Goal: Information Seeking & Learning: Learn about a topic

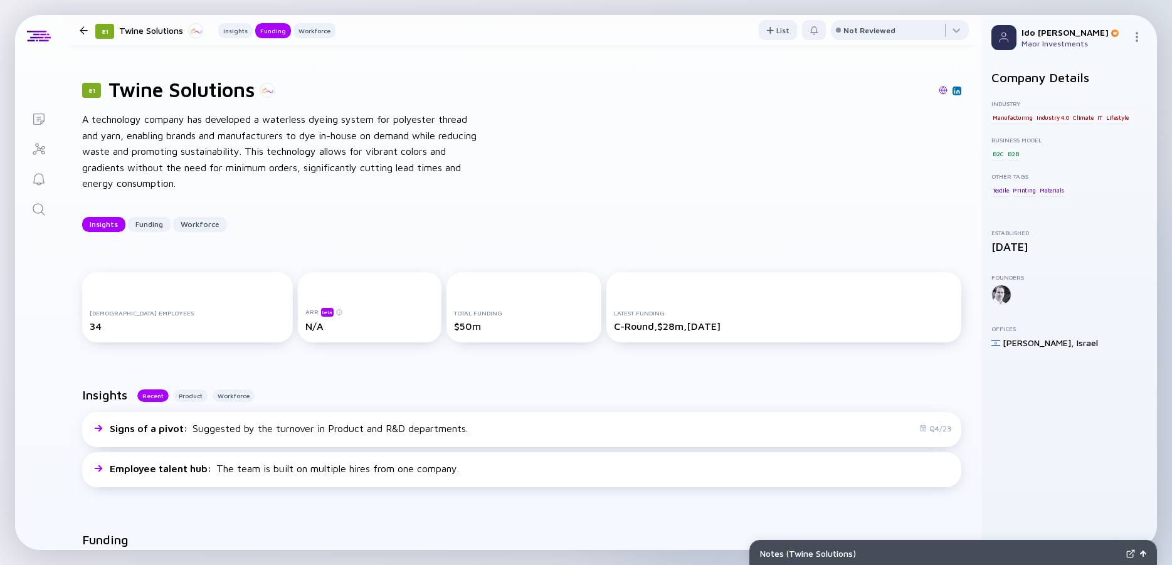
scroll to position [451, 0]
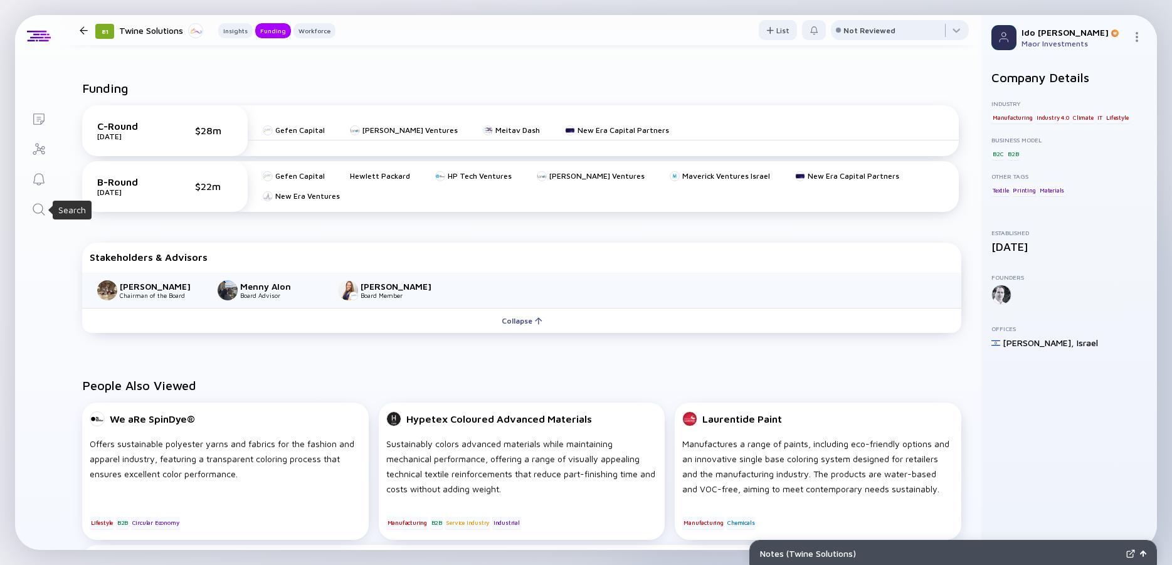
click at [39, 216] on icon "Search" at bounding box center [38, 209] width 15 height 15
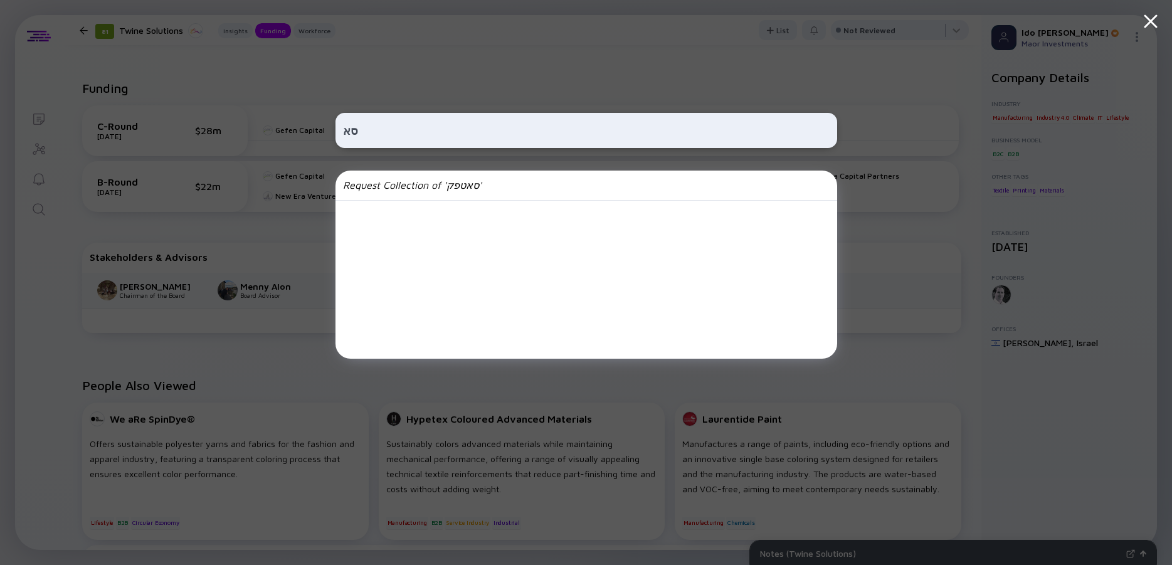
type input "ס"
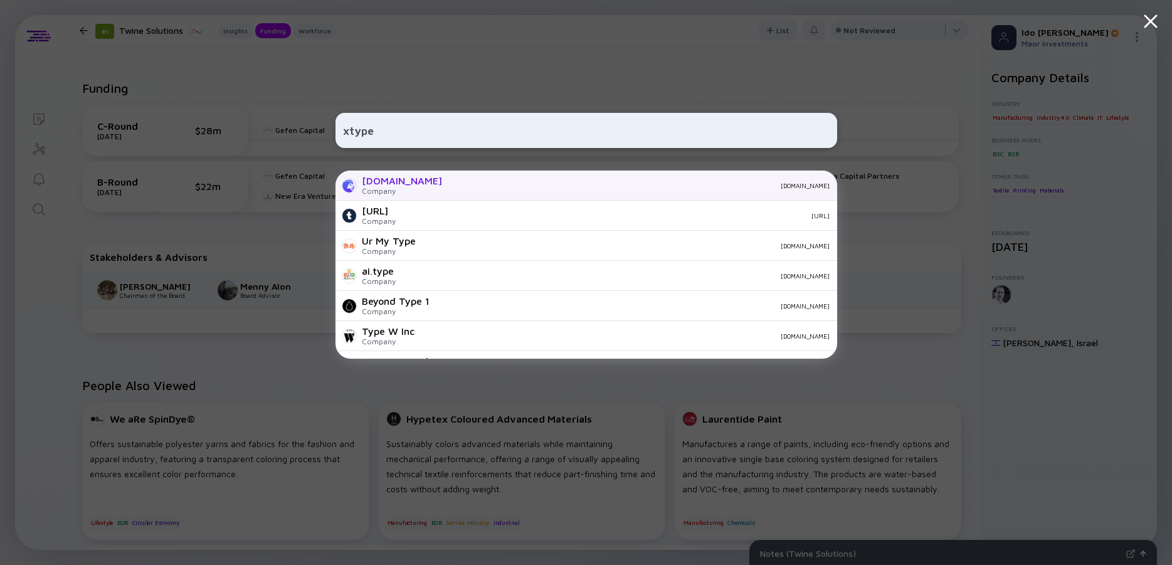
type input "xtype"
click at [394, 179] on div "[DOMAIN_NAME]" at bounding box center [402, 180] width 80 height 11
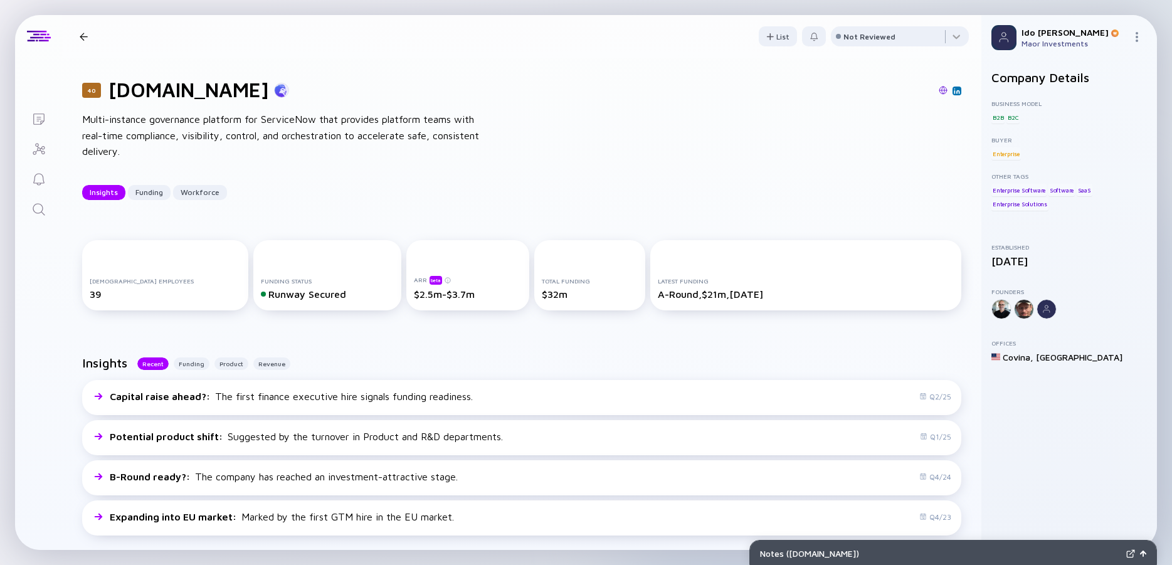
click at [339, 125] on div "Multi-instance governance platform for ServiceNow that provides platform teams …" at bounding box center [282, 136] width 401 height 48
click at [279, 125] on div "Multi-instance governance platform for ServiceNow that provides platform teams …" at bounding box center [282, 136] width 401 height 48
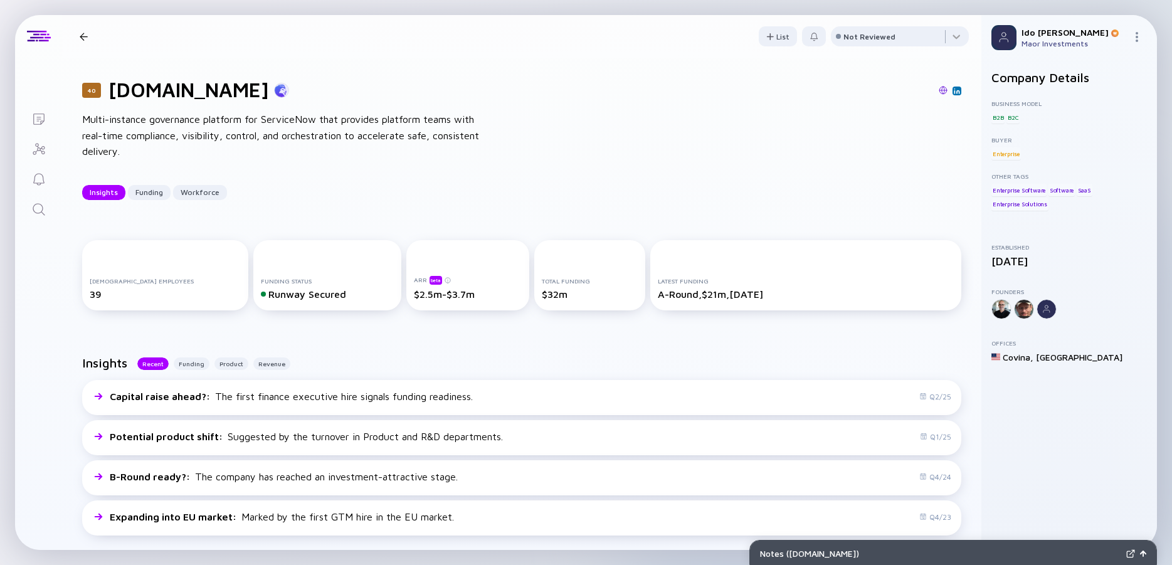
click at [279, 125] on div "Multi-instance governance platform for ServiceNow that provides platform teams …" at bounding box center [282, 136] width 401 height 48
click at [212, 120] on div "Multi-instance governance platform for ServiceNow that provides platform teams …" at bounding box center [282, 136] width 401 height 48
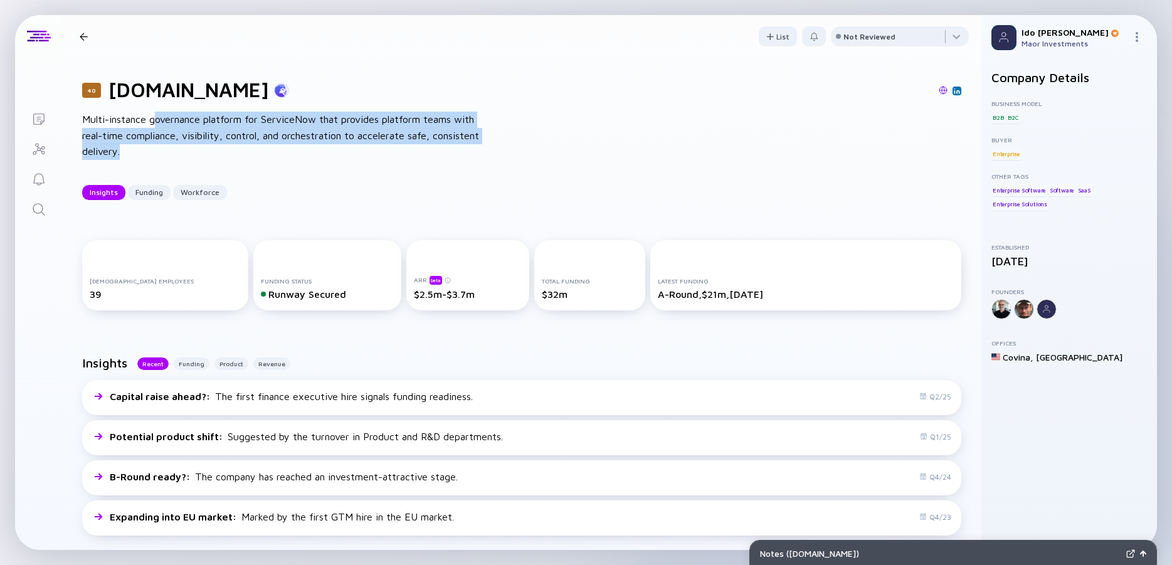
drag, startPoint x: 153, startPoint y: 117, endPoint x: 218, endPoint y: 146, distance: 71.0
click at [218, 146] on div "Multi-instance governance platform for ServiceNow that provides platform teams …" at bounding box center [282, 136] width 401 height 48
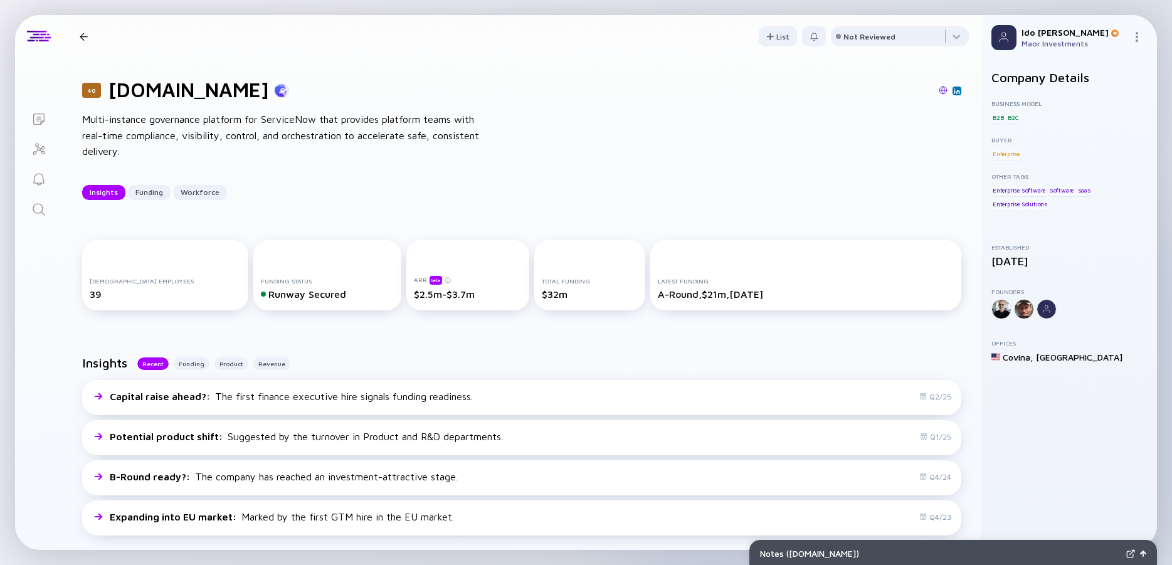
click at [218, 146] on div "Multi-instance governance platform for ServiceNow that provides platform teams …" at bounding box center [282, 136] width 401 height 48
click at [194, 134] on div "Multi-instance governance platform for ServiceNow that provides platform teams …" at bounding box center [282, 136] width 401 height 48
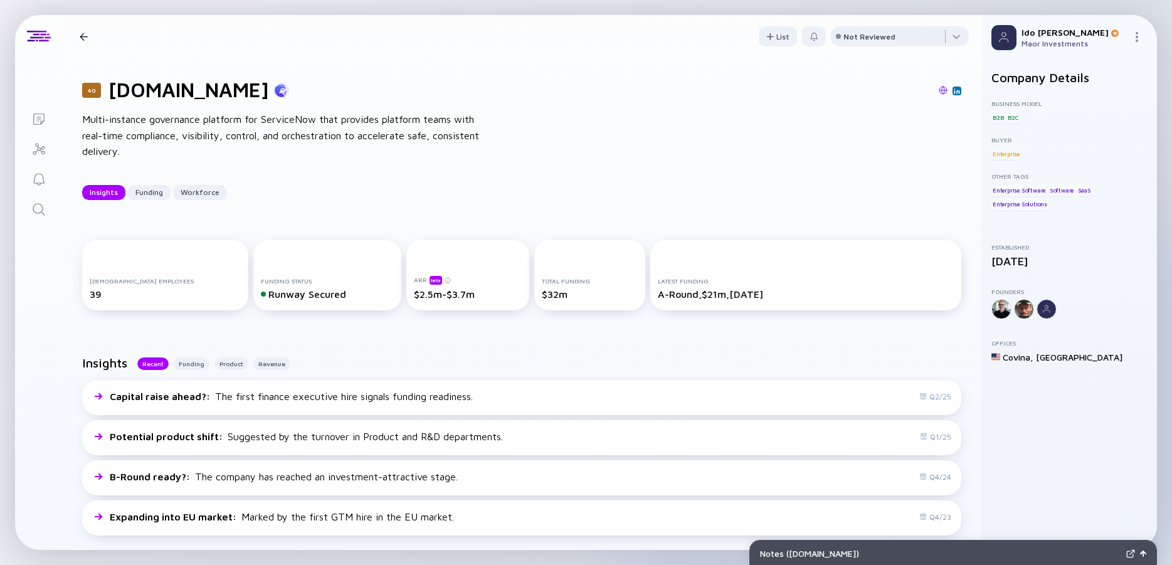
click at [194, 134] on div "Multi-instance governance platform for ServiceNow that provides platform teams …" at bounding box center [282, 136] width 401 height 48
click at [161, 132] on div "Multi-instance governance platform for ServiceNow that provides platform teams …" at bounding box center [282, 136] width 401 height 48
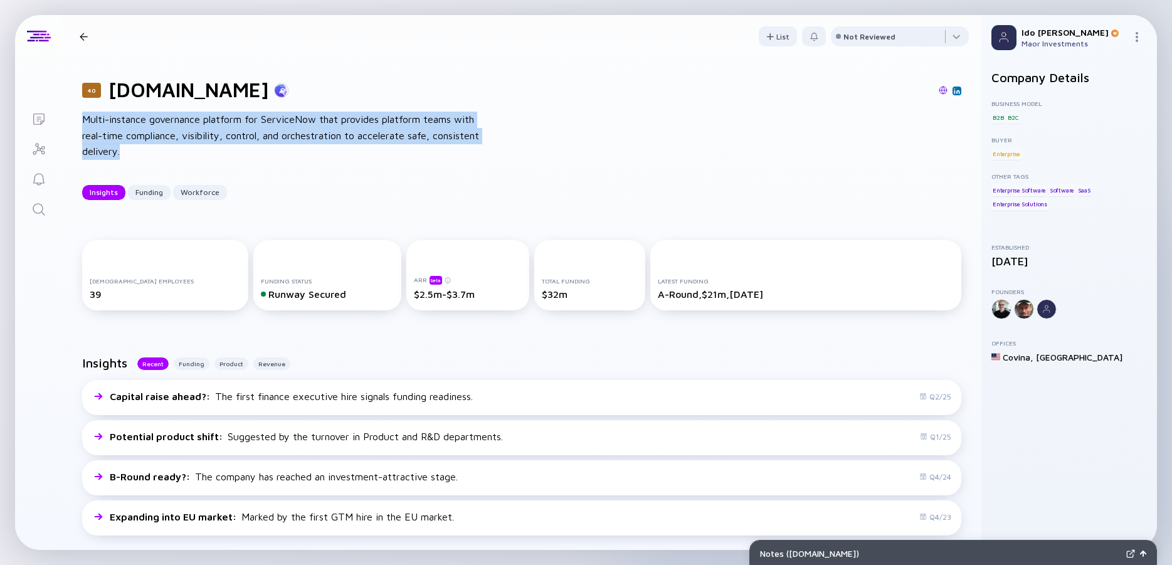
drag, startPoint x: 151, startPoint y: 147, endPoint x: 81, endPoint y: 117, distance: 76.4
click at [81, 117] on div "40 [DOMAIN_NAME] Multi-instance governance platform for ServiceNow that provide…" at bounding box center [521, 139] width 919 height 162
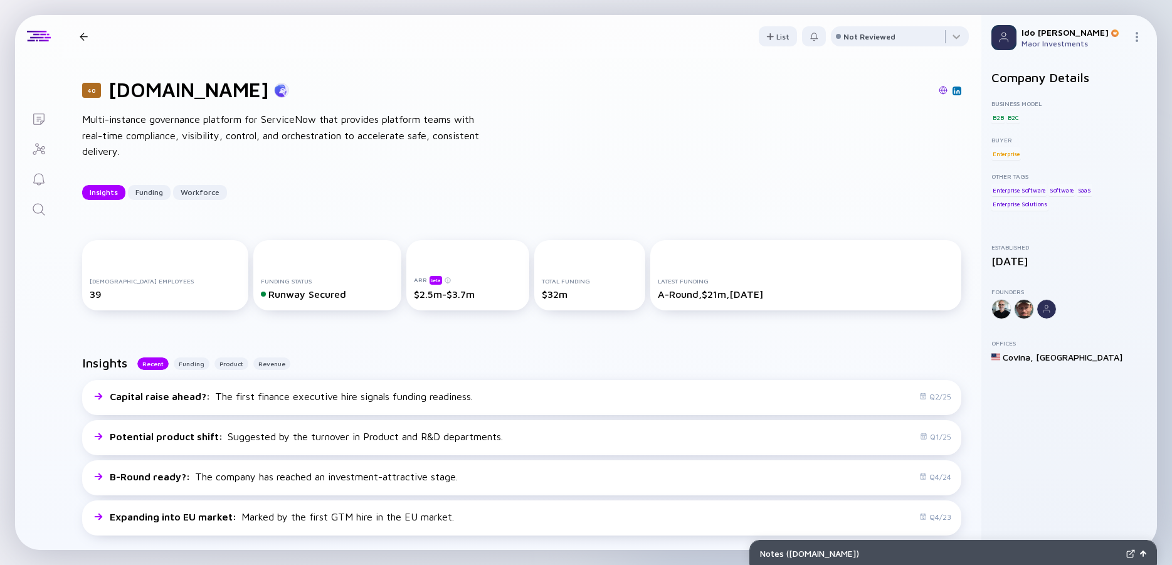
click at [80, 117] on div "40 [DOMAIN_NAME] Multi-instance governance platform for ServiceNow that provide…" at bounding box center [521, 139] width 919 height 162
click at [103, 122] on div "Multi-instance governance platform for ServiceNow that provides platform teams …" at bounding box center [282, 136] width 401 height 48
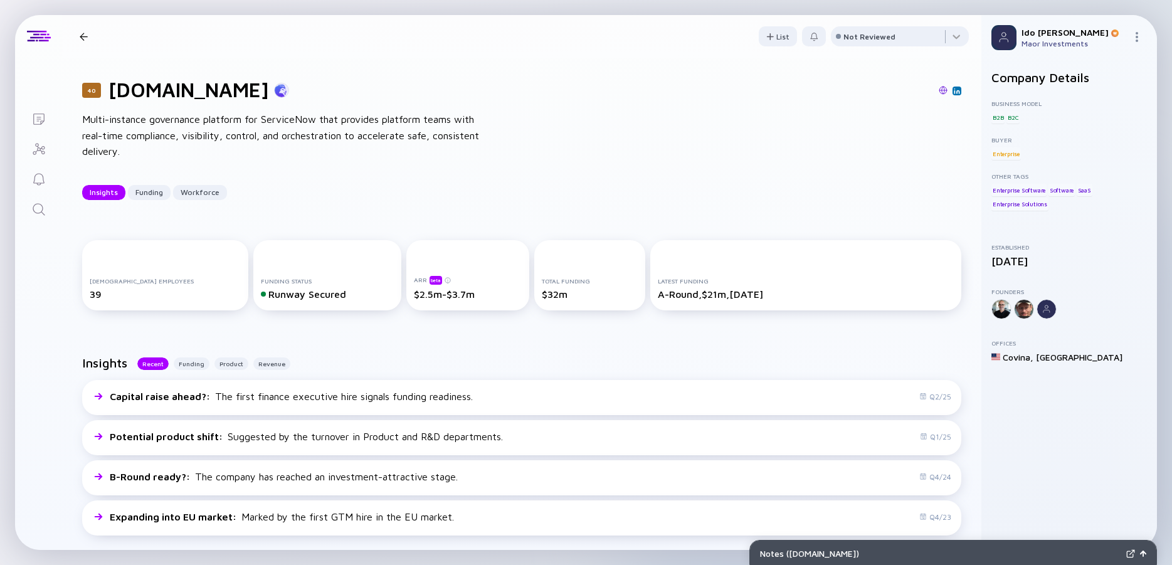
click at [103, 122] on div "Multi-instance governance platform for ServiceNow that provides platform teams …" at bounding box center [282, 136] width 401 height 48
click at [93, 122] on div "Multi-instance governance platform for ServiceNow that provides platform teams …" at bounding box center [282, 136] width 401 height 48
click at [939, 92] on img at bounding box center [943, 90] width 9 height 9
click at [30, 208] on link "Search" at bounding box center [38, 208] width 47 height 30
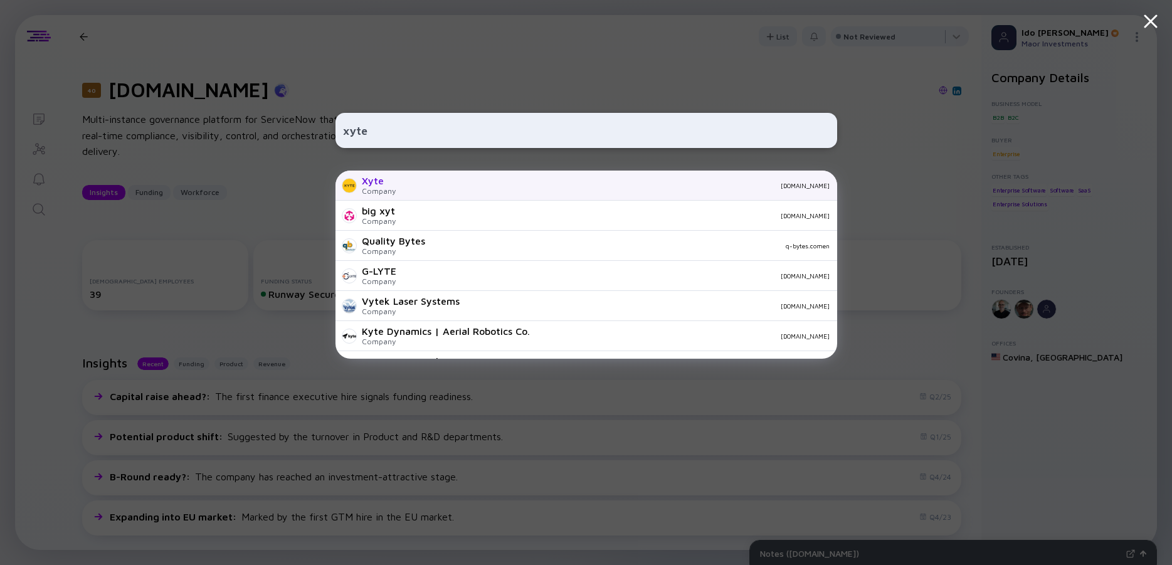
type input "xyte"
click at [383, 179] on div "Xyte" at bounding box center [379, 180] width 34 height 11
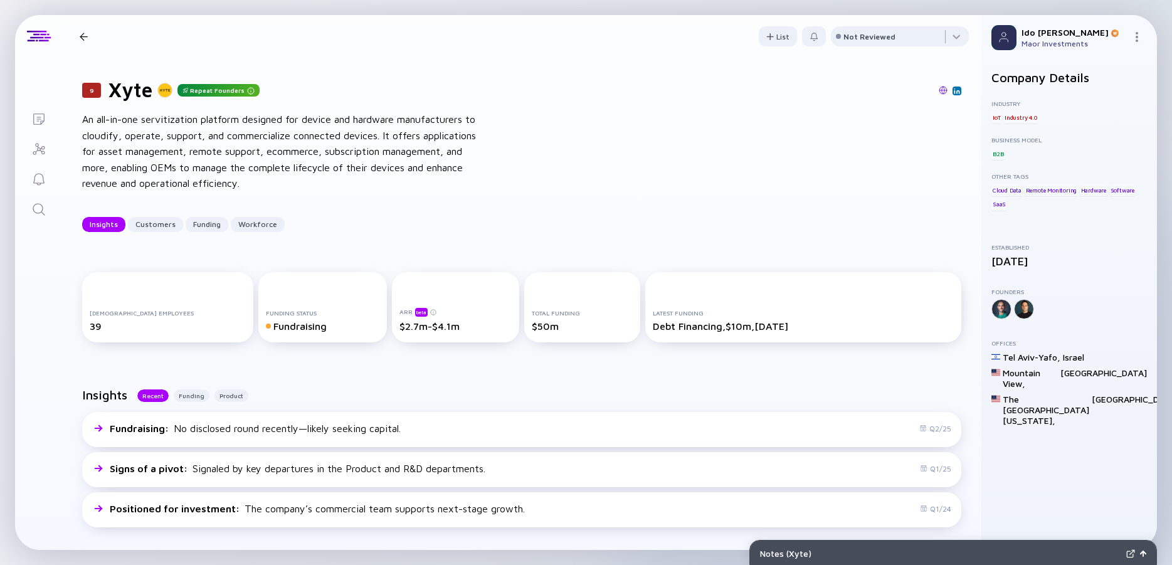
click at [411, 132] on div "An all-in-one servitization platform designed for device and hardware manufactu…" at bounding box center [282, 152] width 401 height 80
click at [355, 142] on div "An all-in-one servitization platform designed for device and hardware manufactu…" at bounding box center [282, 152] width 401 height 80
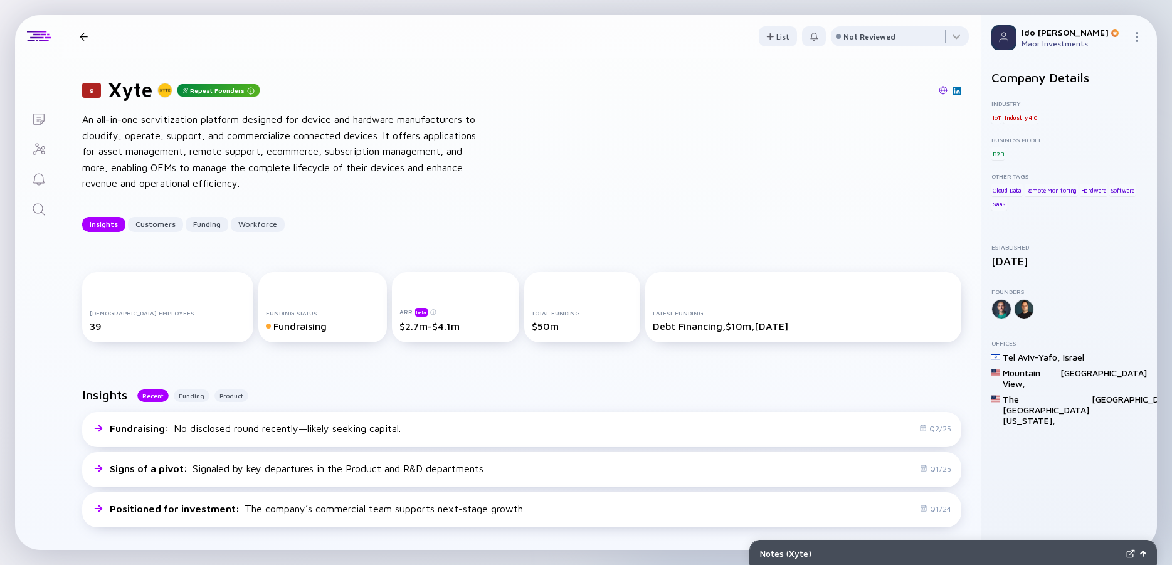
click at [355, 142] on div "An all-in-one servitization platform designed for device and hardware manufactu…" at bounding box center [282, 152] width 401 height 80
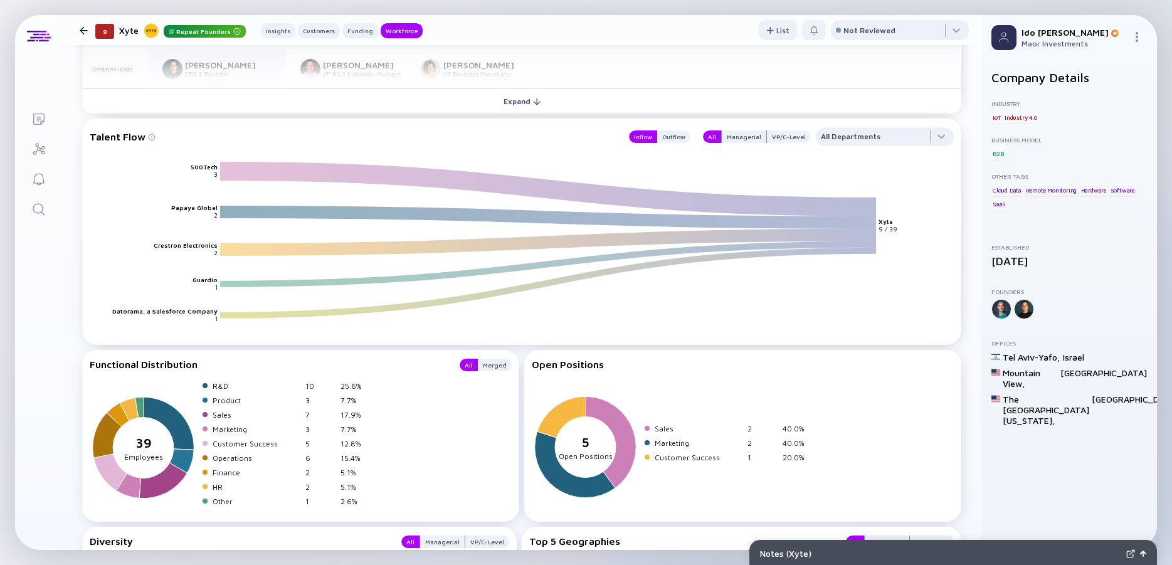
scroll to position [1580, 0]
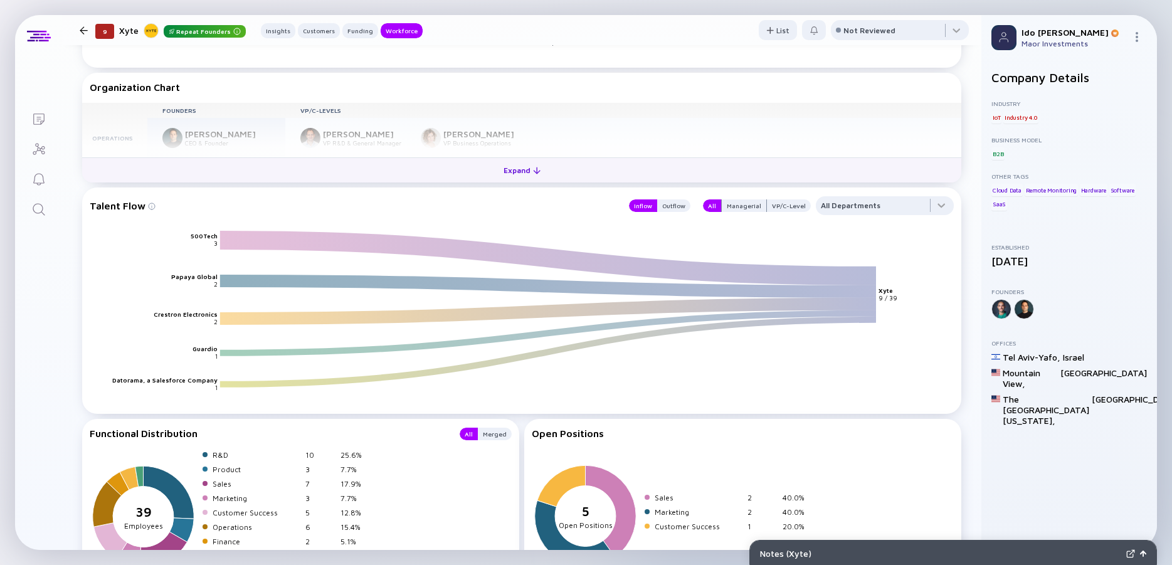
click at [515, 175] on div "Expand" at bounding box center [522, 170] width 52 height 19
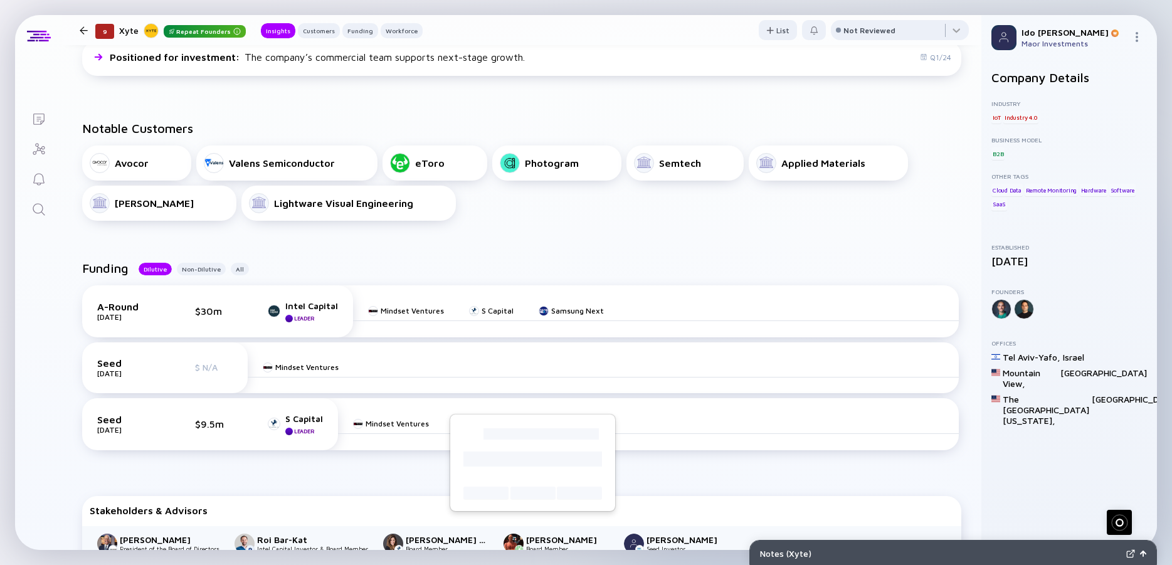
scroll to position [0, 0]
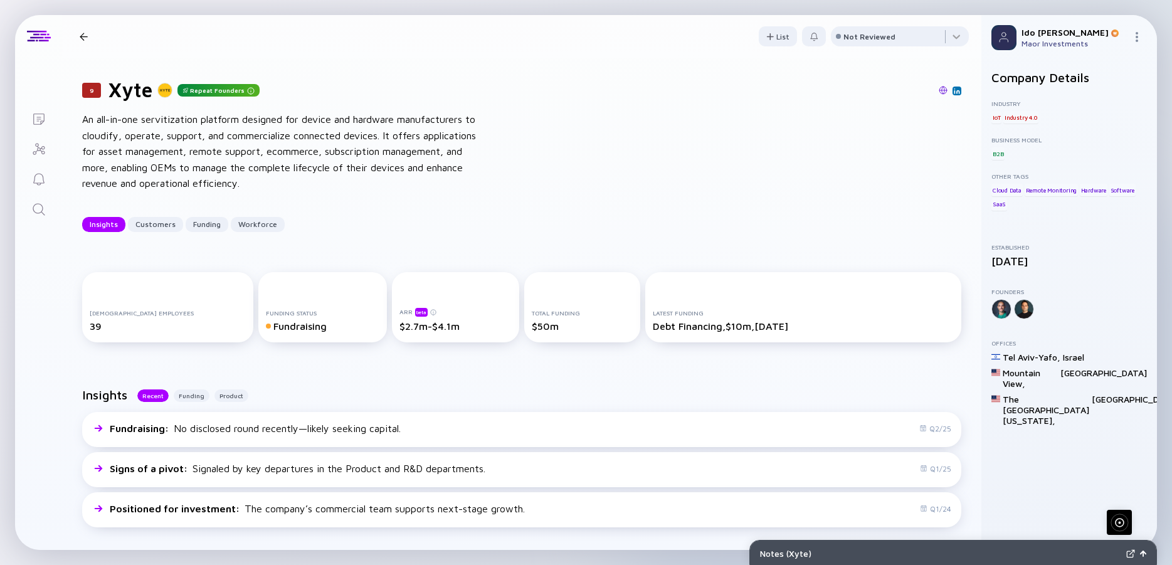
click at [414, 182] on div "An all-in-one servitization platform designed for device and hardware manufactu…" at bounding box center [282, 152] width 401 height 80
click at [248, 155] on div "An all-in-one servitization platform designed for device and hardware manufactu…" at bounding box center [282, 152] width 401 height 80
click at [210, 140] on div "An all-in-one servitization platform designed for device and hardware manufactu…" at bounding box center [282, 152] width 401 height 80
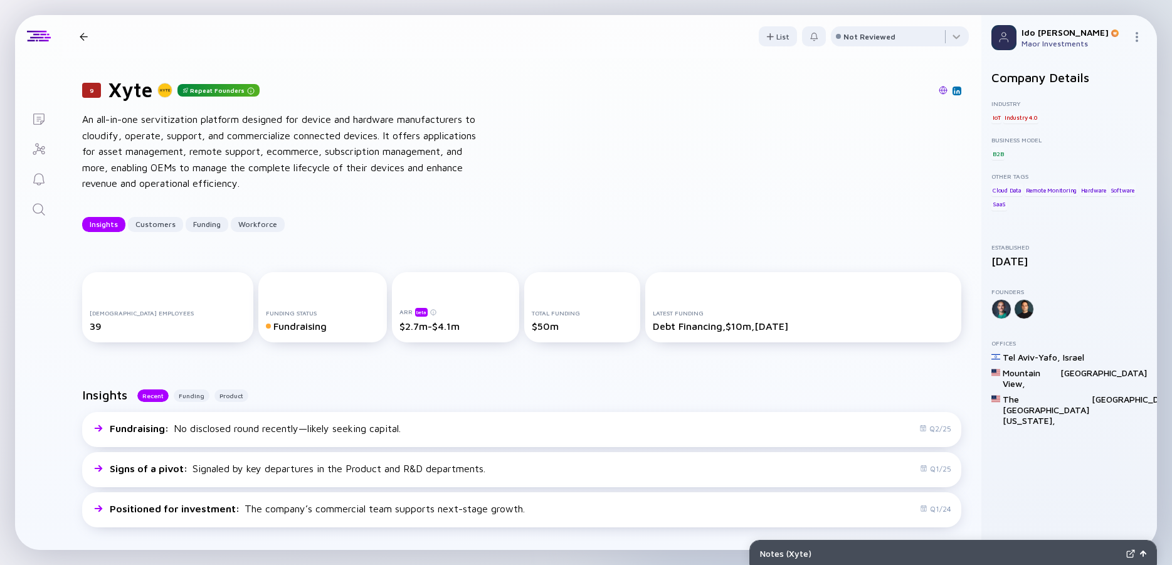
click at [210, 140] on div "An all-in-one servitization platform designed for device and hardware manufactu…" at bounding box center [282, 152] width 401 height 80
click at [179, 140] on div "An all-in-one servitization platform designed for device and hardware manufactu…" at bounding box center [282, 152] width 401 height 80
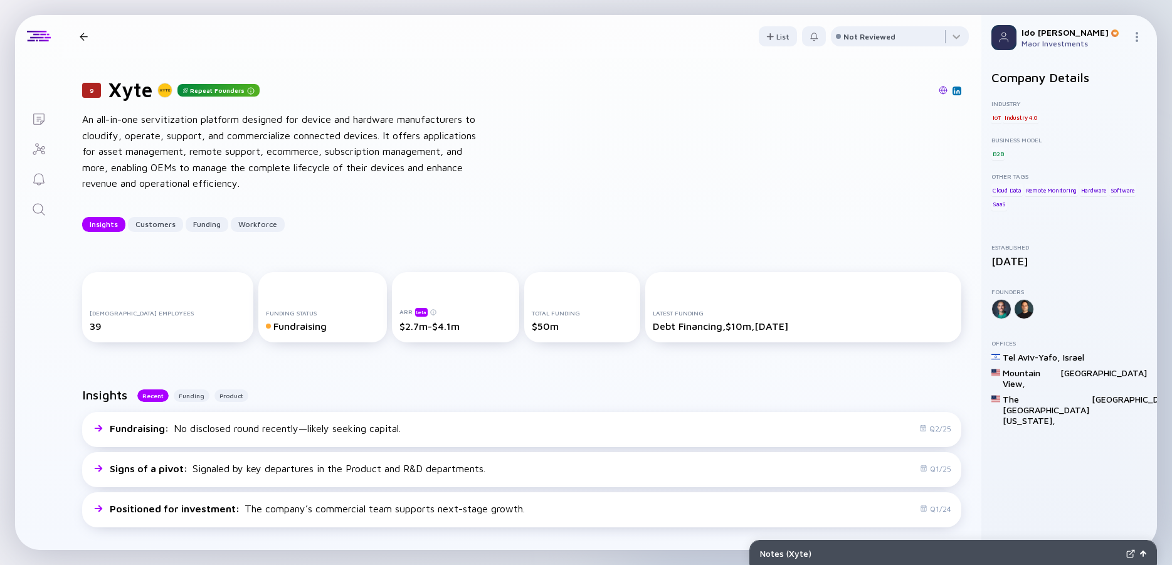
click at [240, 127] on div "An all-in-one servitization platform designed for device and hardware manufactu…" at bounding box center [282, 152] width 401 height 80
click at [257, 167] on div "An all-in-one servitization platform designed for device and hardware manufactu…" at bounding box center [282, 152] width 401 height 80
click at [204, 167] on div "An all-in-one servitization platform designed for device and hardware manufactu…" at bounding box center [282, 152] width 401 height 80
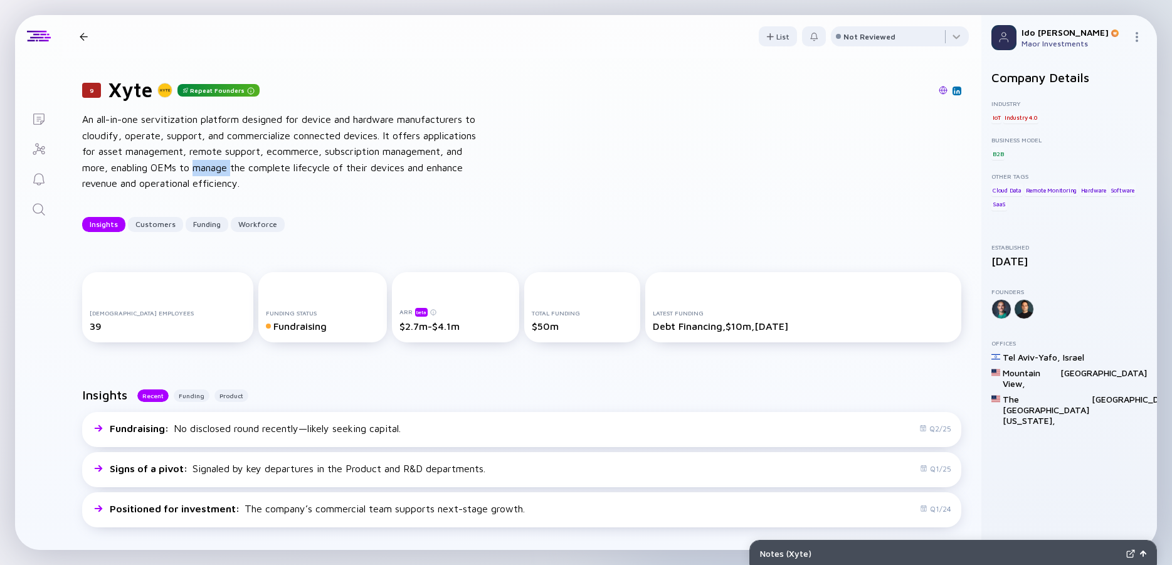
click at [204, 167] on div "An all-in-one servitization platform designed for device and hardware manufactu…" at bounding box center [282, 152] width 401 height 80
click at [166, 167] on div "An all-in-one servitization platform designed for device and hardware manufactu…" at bounding box center [282, 152] width 401 height 80
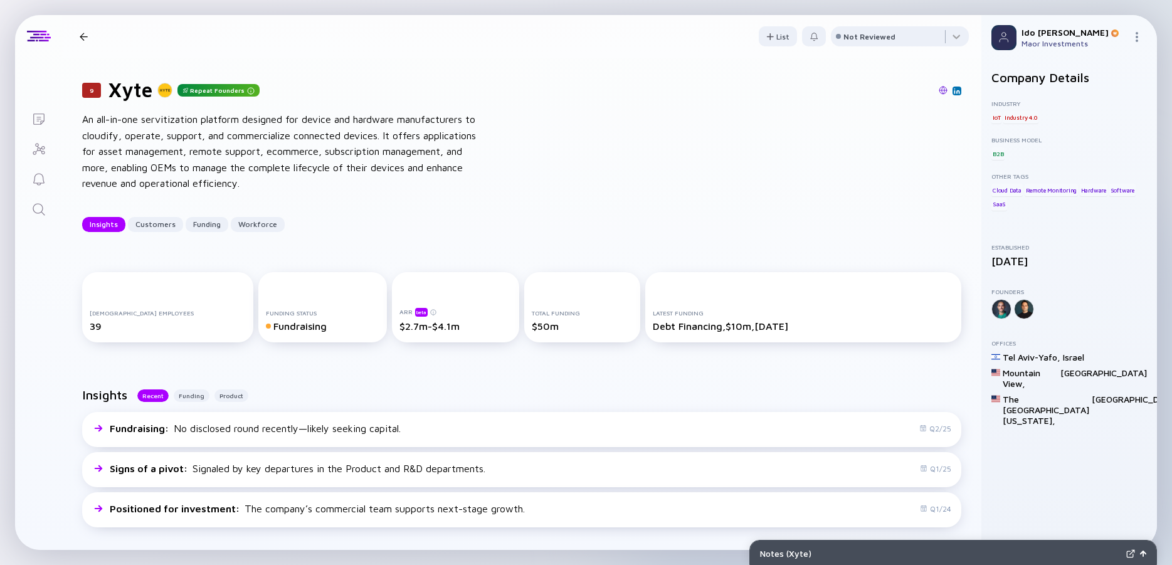
click at [144, 166] on div "An all-in-one servitization platform designed for device and hardware manufactu…" at bounding box center [282, 152] width 401 height 80
click at [243, 135] on div "An all-in-one servitization platform designed for device and hardware manufactu…" at bounding box center [282, 152] width 401 height 80
click at [242, 135] on div "An all-in-one servitization platform designed for device and hardware manufactu…" at bounding box center [282, 152] width 401 height 80
click at [192, 135] on div "An all-in-one servitization platform designed for device and hardware manufactu…" at bounding box center [282, 152] width 401 height 80
